Goal: Information Seeking & Learning: Learn about a topic

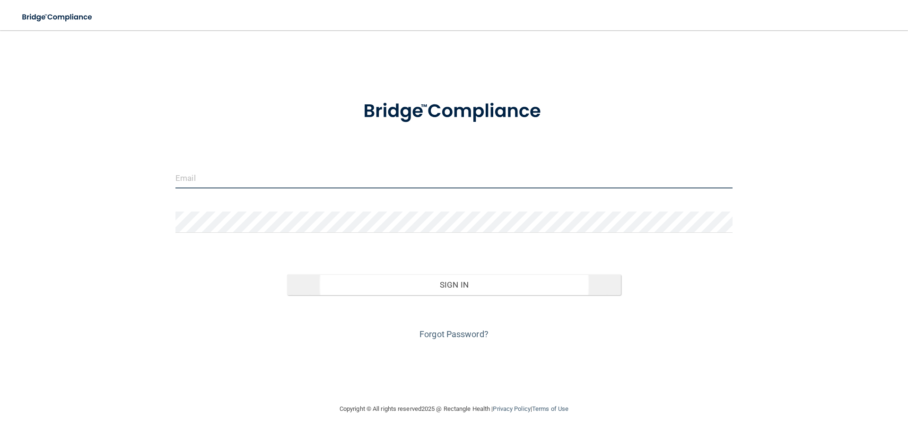
type input "[EMAIL_ADDRESS][DOMAIN_NAME]"
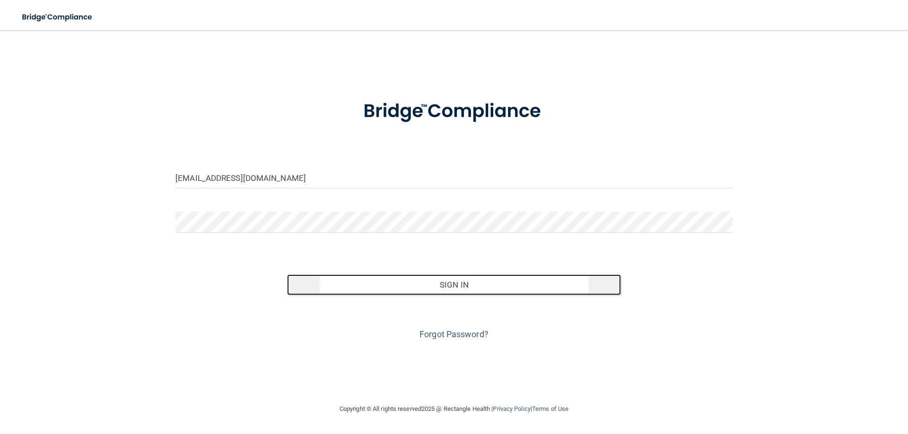
click at [420, 287] on button "Sign In" at bounding box center [454, 285] width 334 height 21
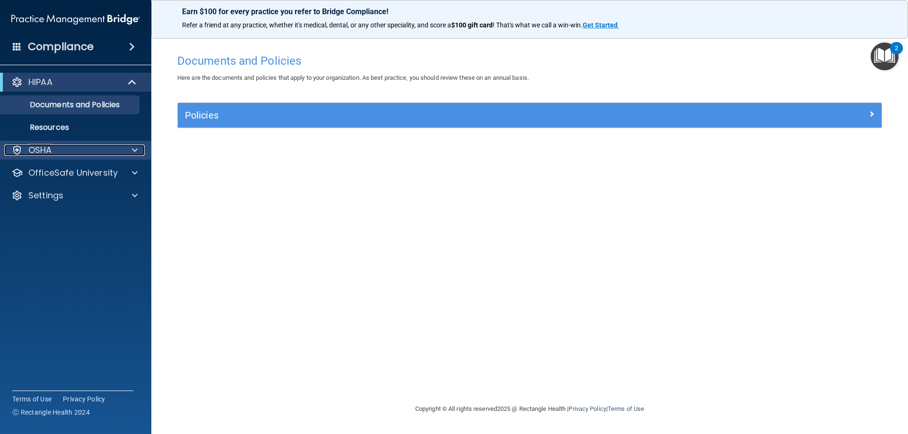
click at [66, 149] on div "OSHA" at bounding box center [62, 150] width 117 height 11
click at [69, 147] on div "OSHA" at bounding box center [62, 150] width 117 height 11
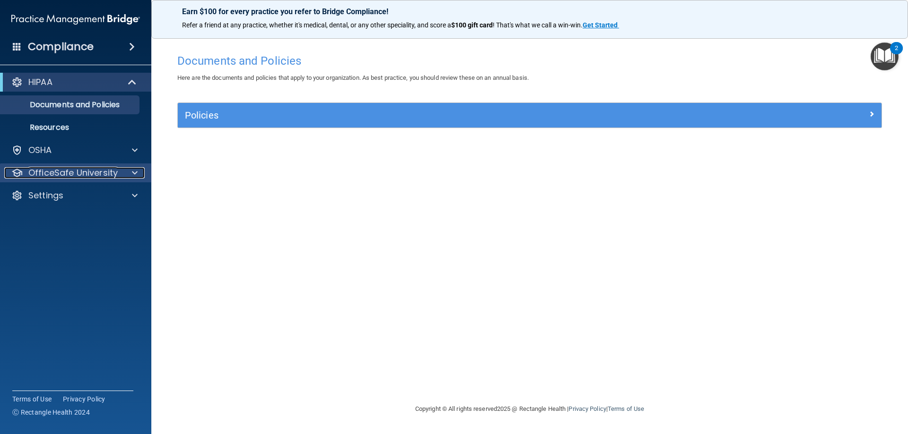
click at [62, 169] on p "OfficeSafe University" at bounding box center [72, 172] width 89 height 11
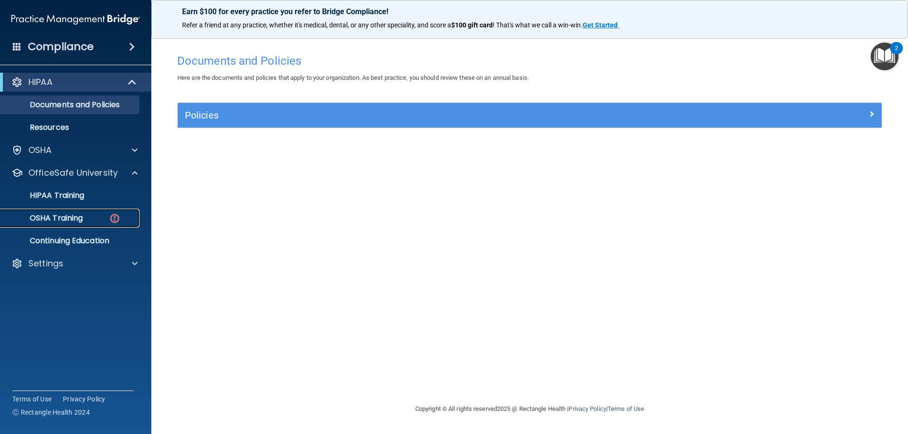
click at [48, 222] on p "OSHA Training" at bounding box center [44, 218] width 77 height 9
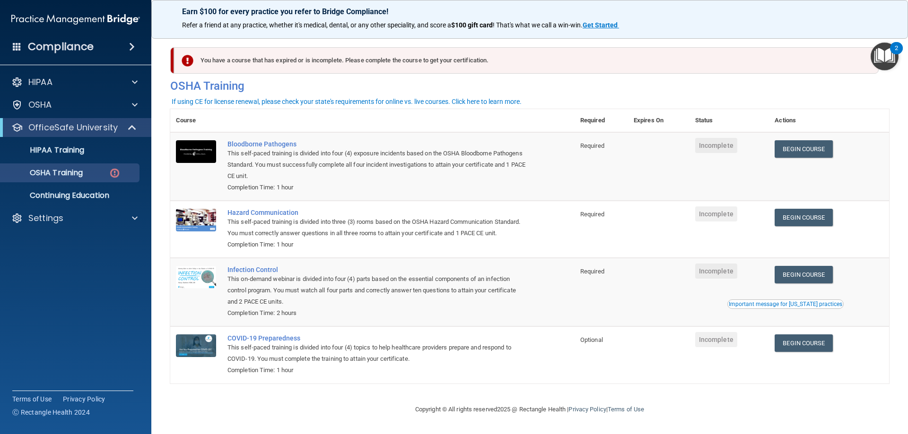
click at [784, 158] on td "Begin Course Download Certificate" at bounding box center [829, 166] width 120 height 69
click at [792, 156] on link "Begin Course" at bounding box center [803, 148] width 58 height 17
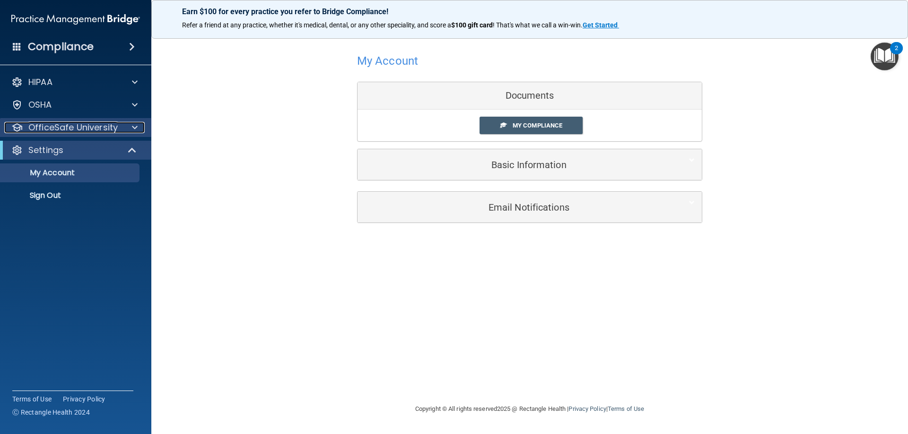
click at [115, 122] on p "OfficeSafe University" at bounding box center [72, 127] width 89 height 11
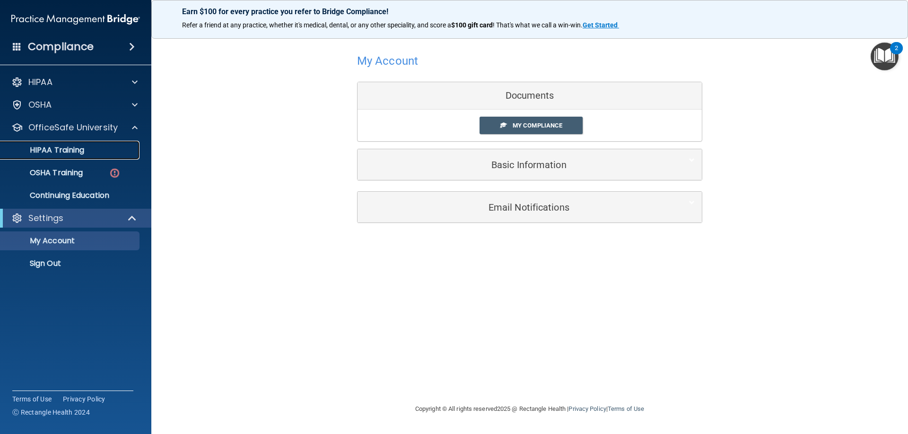
click at [81, 152] on p "HIPAA Training" at bounding box center [45, 150] width 78 height 9
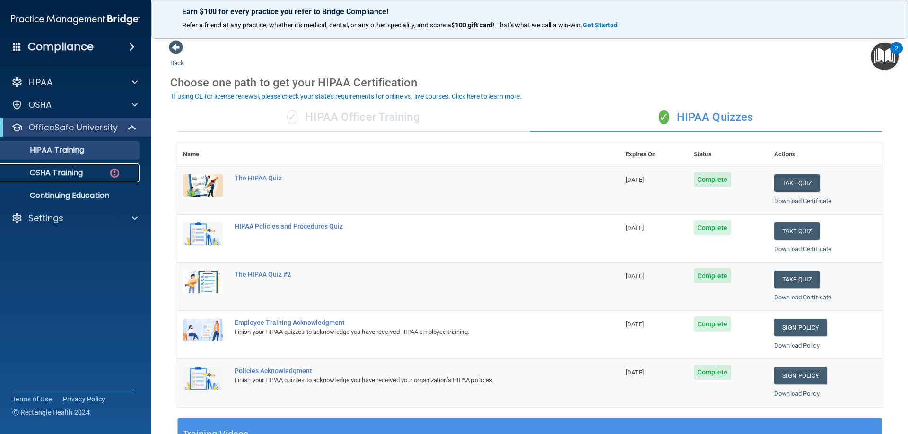
click at [90, 175] on div "OSHA Training" at bounding box center [70, 172] width 129 height 9
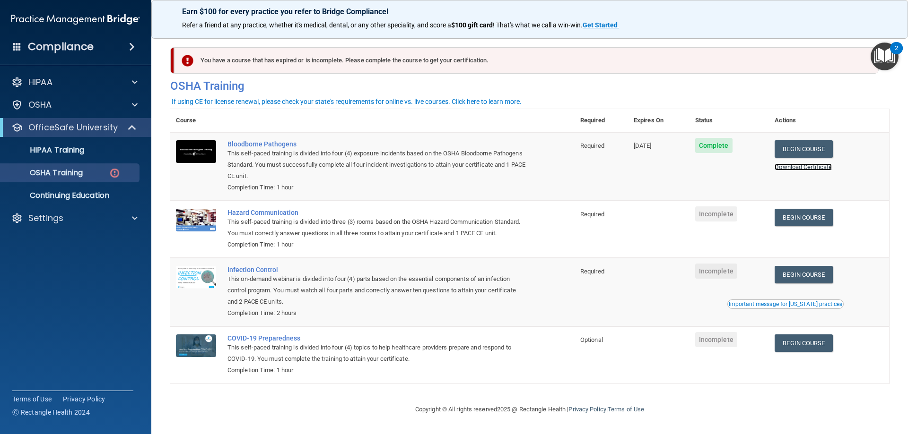
click at [808, 168] on link "Download Certificate" at bounding box center [802, 167] width 57 height 7
click at [799, 212] on link "Begin Course" at bounding box center [803, 217] width 58 height 17
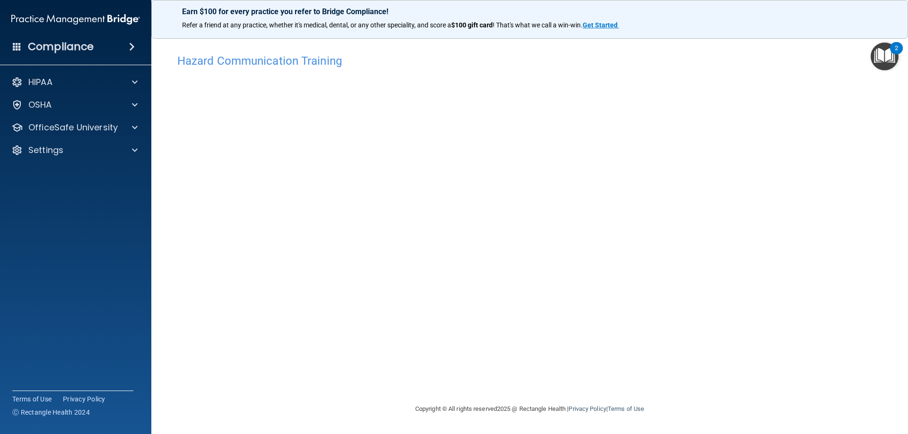
drag, startPoint x: 820, startPoint y: 329, endPoint x: 752, endPoint y: 325, distance: 67.7
click at [820, 329] on div "Hazard Communication Training This course doesn’t expire until . Are you sure y…" at bounding box center [529, 226] width 718 height 355
click at [91, 129] on p "OfficeSafe University" at bounding box center [72, 127] width 89 height 11
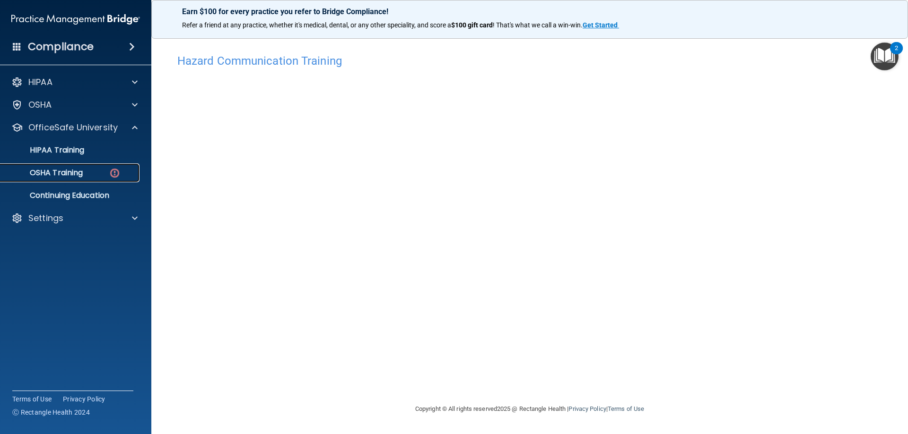
click at [87, 171] on div "OSHA Training" at bounding box center [70, 172] width 129 height 9
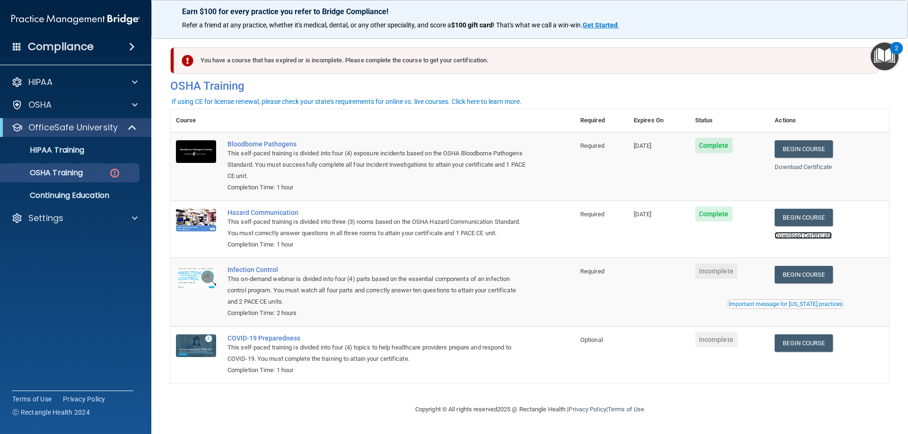
click at [782, 236] on link "Download Certificate" at bounding box center [802, 235] width 57 height 7
click at [782, 284] on link "Begin Course" at bounding box center [803, 274] width 58 height 17
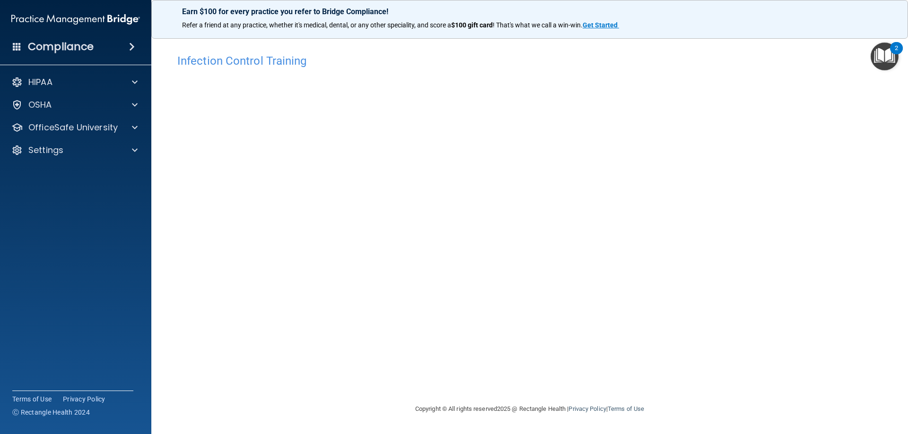
click at [278, 55] on h4 "Infection Control Training" at bounding box center [529, 61] width 704 height 12
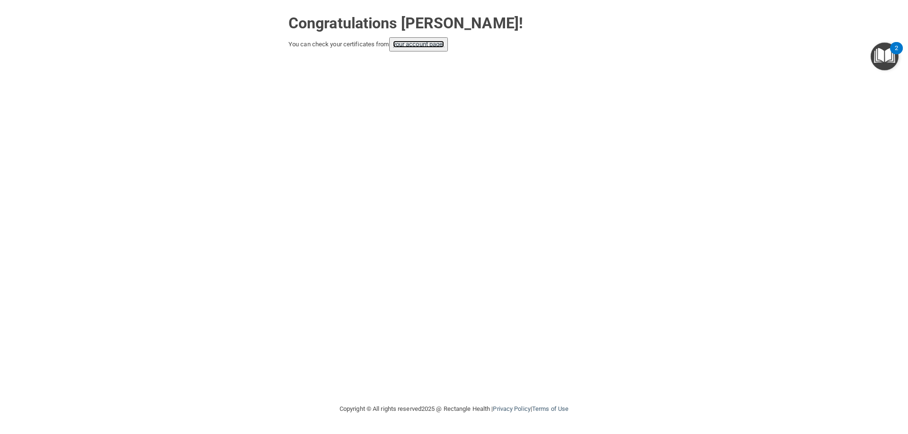
click at [407, 46] on link "your account page!" at bounding box center [419, 44] width 52 height 7
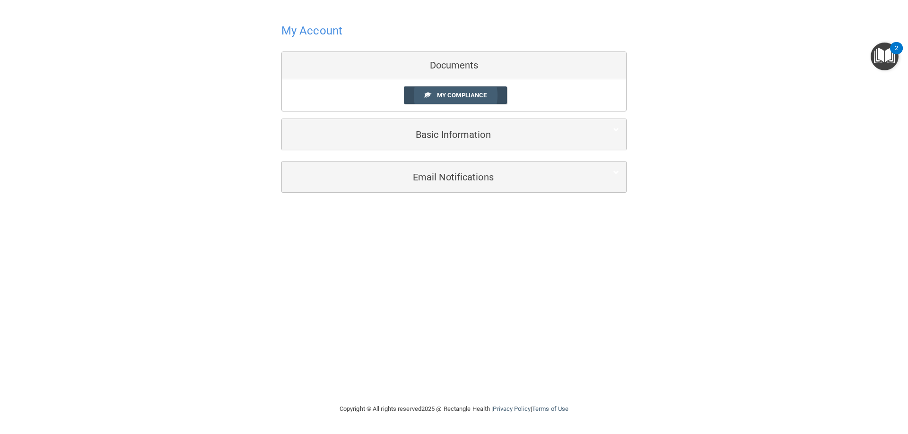
click at [456, 88] on link "My Compliance" at bounding box center [456, 95] width 104 height 17
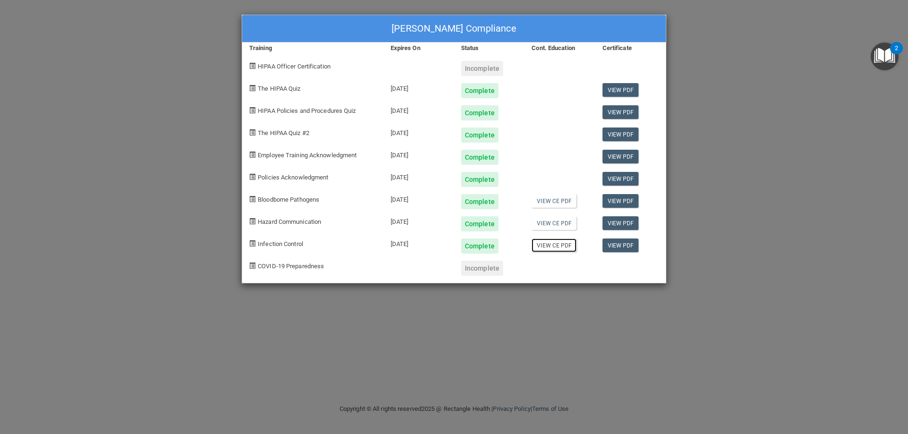
click at [560, 243] on link "View CE PDF" at bounding box center [553, 246] width 45 height 14
click at [632, 240] on link "View PDF" at bounding box center [620, 246] width 36 height 14
